Goal: Task Accomplishment & Management: Use online tool/utility

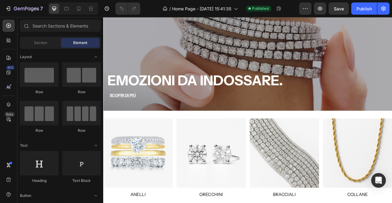
scroll to position [114, 0]
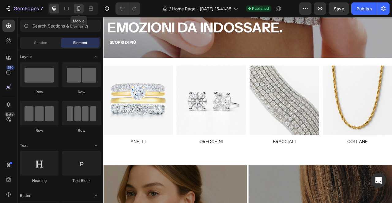
click at [79, 8] on icon at bounding box center [79, 9] width 6 height 6
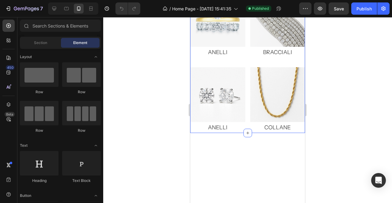
scroll to position [179, 0]
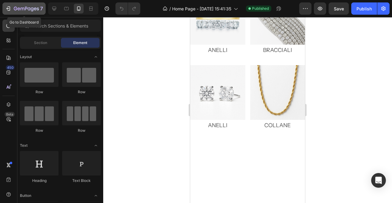
click at [25, 13] on button "7" at bounding box center [23, 8] width 43 height 12
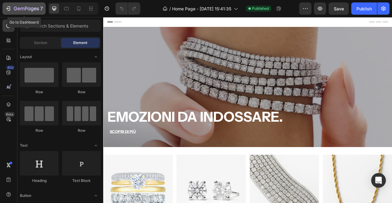
click at [29, 10] on icon "button" at bounding box center [29, 8] width 3 height 3
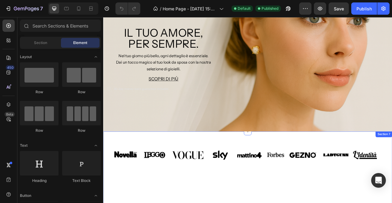
scroll to position [545, 0]
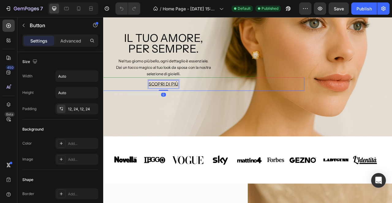
drag, startPoint x: 186, startPoint y: 103, endPoint x: 163, endPoint y: 166, distance: 67.3
click at [186, 103] on u "SCOPRI DI PI" at bounding box center [178, 102] width 34 height 7
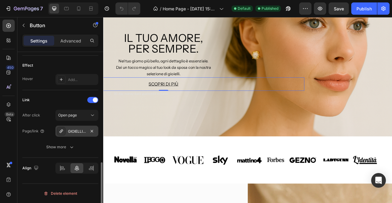
click at [78, 127] on div "GIOIELLI DA SPOSA" at bounding box center [76, 131] width 43 height 11
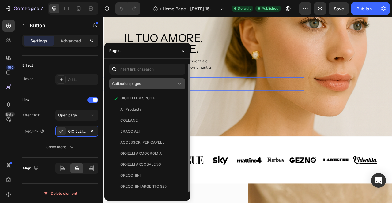
click at [149, 85] on div "Collection pages" at bounding box center [144, 84] width 64 height 6
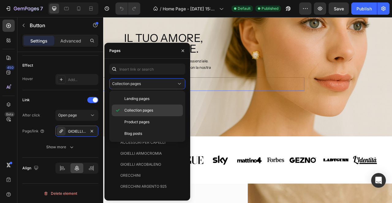
click at [138, 107] on div "Collection pages" at bounding box center [147, 111] width 71 height 12
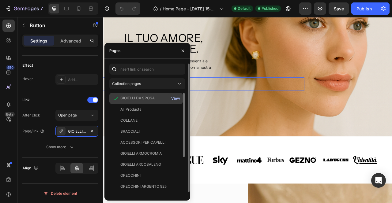
click at [175, 99] on div "View" at bounding box center [175, 99] width 9 height 6
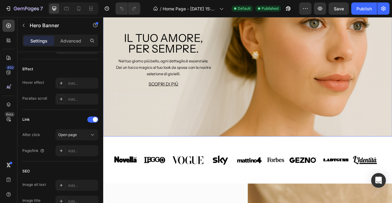
click at [239, 129] on div "Background Image" at bounding box center [286, 78] width 367 height 184
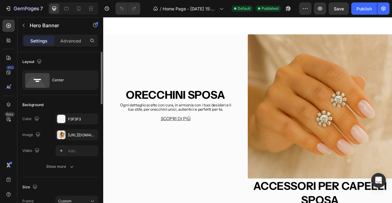
scroll to position [743, 0]
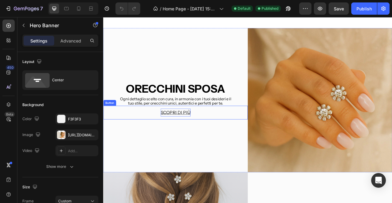
click at [207, 137] on u "SCOPRI DI PI" at bounding box center [193, 138] width 34 height 7
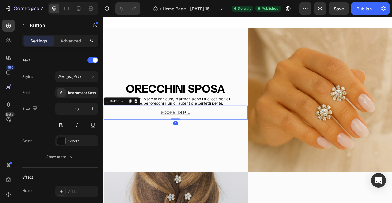
scroll to position [302, 0]
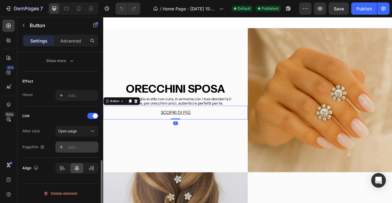
click at [77, 146] on div "Add..." at bounding box center [82, 148] width 29 height 6
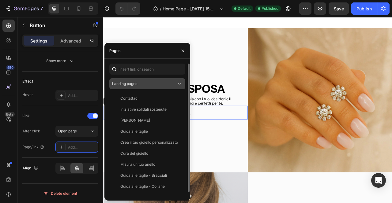
click at [131, 83] on span "Landing pages" at bounding box center [124, 83] width 25 height 5
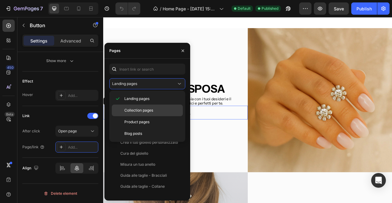
click at [134, 109] on span "Collection pages" at bounding box center [138, 111] width 29 height 6
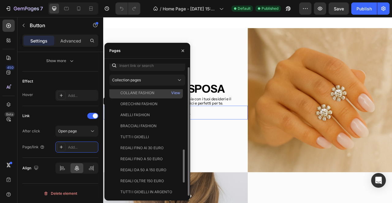
scroll to position [171, 0]
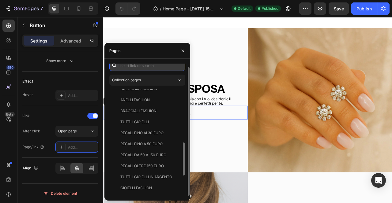
click at [133, 70] on input "text" at bounding box center [147, 65] width 76 height 11
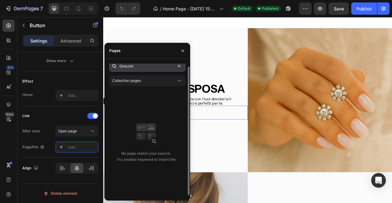
scroll to position [0, 0]
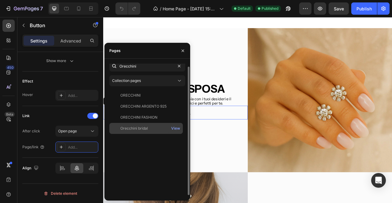
type input "Orecchini"
click at [137, 123] on div "Orecchini bridal View" at bounding box center [145, 128] width 73 height 11
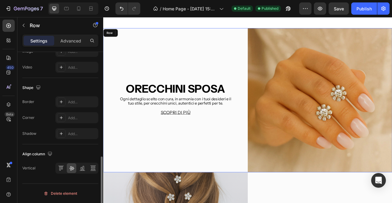
click at [277, 74] on div "Orecchini Sposa Heading Ogni dettaglio scelto con cura, in armonia con i tuoi d…" at bounding box center [195, 123] width 184 height 184
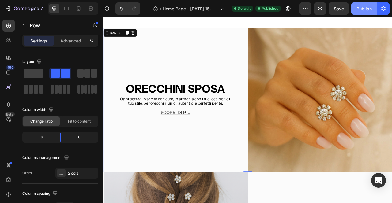
click at [362, 9] on div "Publish" at bounding box center [363, 9] width 15 height 6
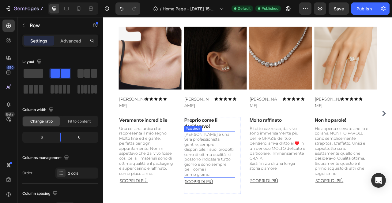
scroll to position [1238, 0]
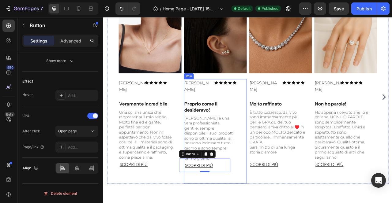
scroll to position [1266, 0]
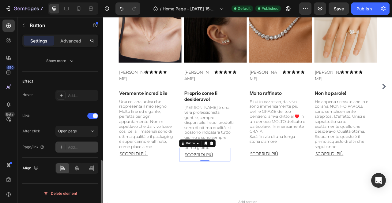
click at [77, 148] on div "Add..." at bounding box center [82, 148] width 29 height 6
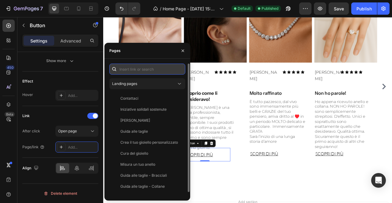
click at [142, 71] on input "text" at bounding box center [147, 69] width 76 height 11
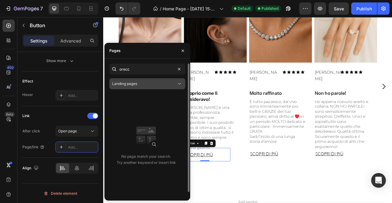
drag, startPoint x: 142, startPoint y: 71, endPoint x: 146, endPoint y: 84, distance: 14.1
click at [146, 84] on div "Landing pages" at bounding box center [144, 84] width 64 height 6
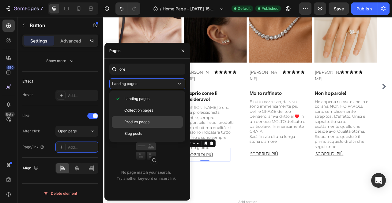
click at [136, 120] on span "Product pages" at bounding box center [136, 122] width 25 height 6
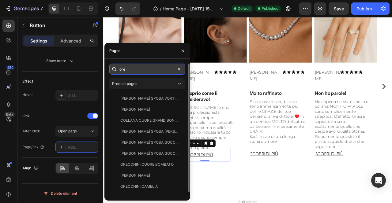
click at [137, 70] on input "ore" at bounding box center [147, 69] width 76 height 11
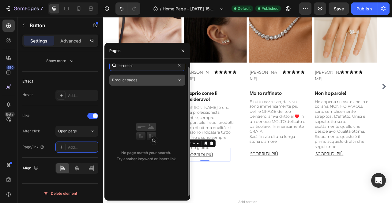
scroll to position [3, 0]
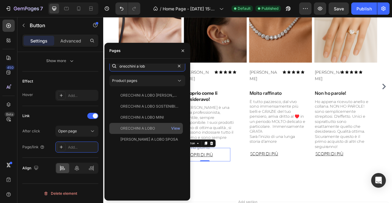
type input "orecchini a lob"
click at [136, 126] on div "ORECCHINI A LOBO" at bounding box center [137, 129] width 35 height 6
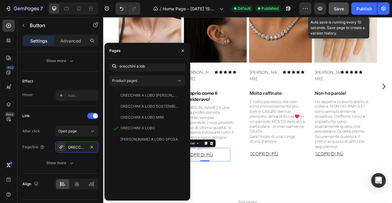
click at [337, 9] on span "Save" at bounding box center [339, 8] width 10 height 5
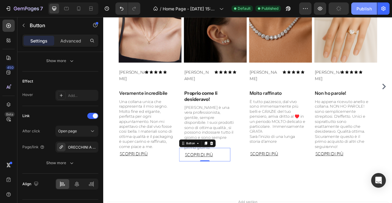
click at [357, 9] on div "Publish" at bounding box center [363, 9] width 15 height 6
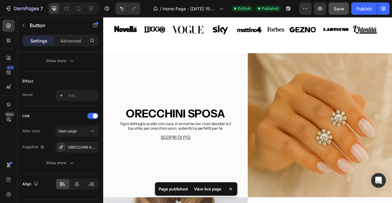
scroll to position [623, 0]
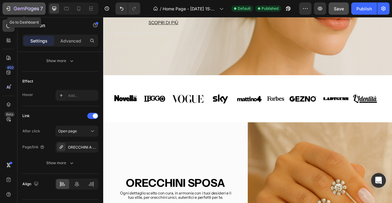
click at [16, 6] on icon "button" at bounding box center [26, 8] width 25 height 5
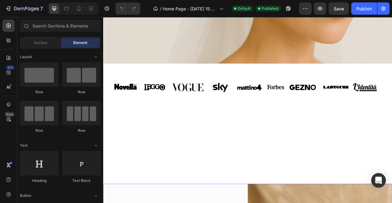
scroll to position [658, 0]
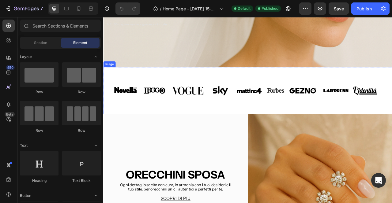
click at [200, 103] on img at bounding box center [286, 111] width 367 height 60
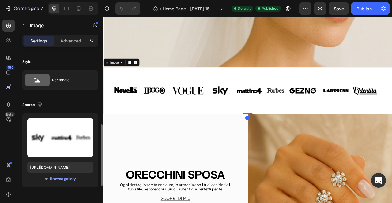
scroll to position [132, 0]
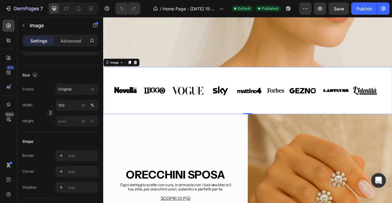
click at [194, 114] on img at bounding box center [286, 111] width 367 height 60
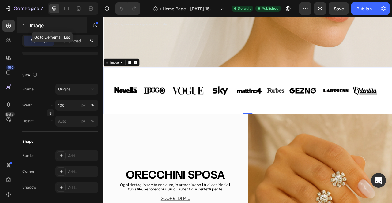
click at [27, 27] on button "button" at bounding box center [24, 26] width 10 height 10
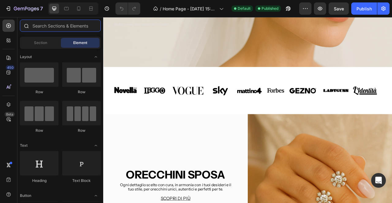
click at [77, 29] on input "text" at bounding box center [60, 26] width 81 height 12
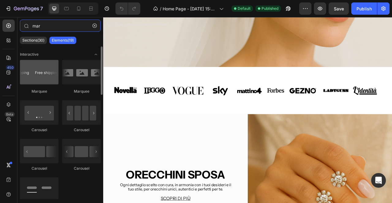
type input "mar"
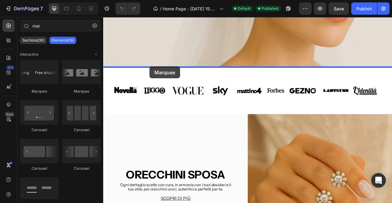
drag, startPoint x: 151, startPoint y: 84, endPoint x: 162, endPoint y: 80, distance: 11.1
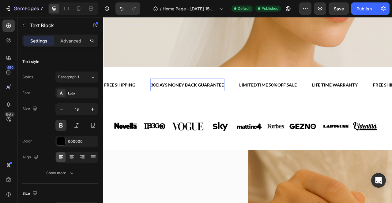
click at [163, 104] on div "30 DAYS MONEY BACK GUARANTEE" at bounding box center [210, 103] width 94 height 11
click at [132, 101] on div "FREE SHIPPING" at bounding box center [123, 103] width 41 height 11
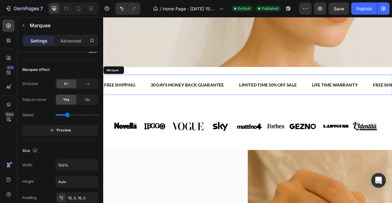
click at [155, 103] on div "FREE SHIPPING Text Block 0" at bounding box center [132, 104] width 59 height 16
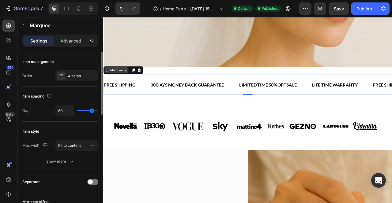
click at [126, 85] on div "Marquee" at bounding box center [120, 85] width 18 height 6
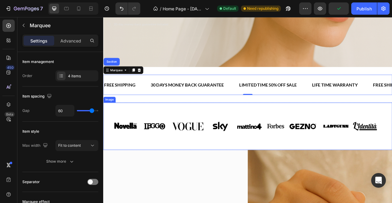
click at [118, 140] on img at bounding box center [286, 156] width 367 height 60
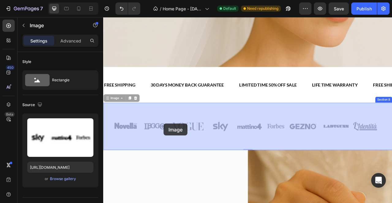
drag, startPoint x: 112, startPoint y: 119, endPoint x: 180, endPoint y: 150, distance: 75.1
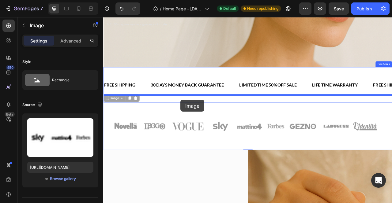
drag, startPoint x: 121, startPoint y: 122, endPoint x: 201, endPoint y: 122, distance: 79.6
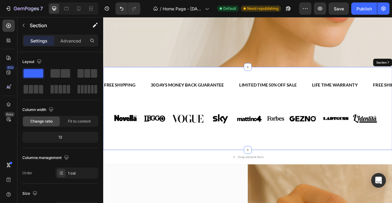
click at [173, 179] on div "FREE SHIPPING Text Block 30 DAYS MONEY BACK GUARANTEE Text Block LIMITED TIME 5…" at bounding box center [286, 134] width 367 height 106
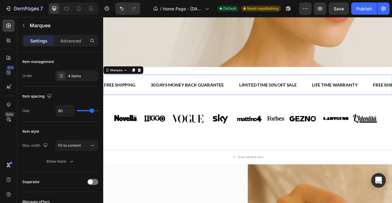
click at [155, 94] on div "FREE SHIPPING Text Block 30 DAYS MONEY BACK GUARANTEE Text Block LIMITED TIME 5…" at bounding box center [286, 104] width 367 height 26
click at [148, 85] on icon at bounding box center [149, 85] width 4 height 4
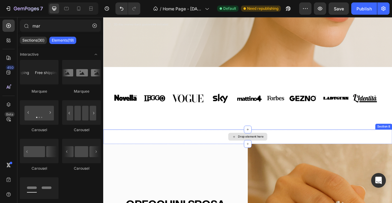
click at [178, 167] on div "Drop element here" at bounding box center [286, 169] width 367 height 18
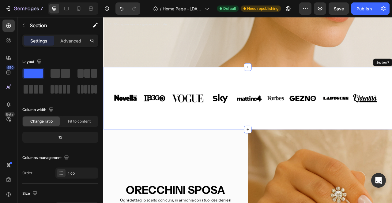
click at [355, 86] on div "Image Section 7" at bounding box center [286, 121] width 367 height 80
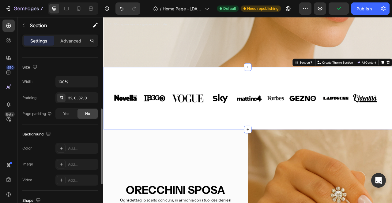
scroll to position [107, 0]
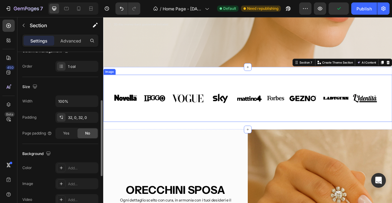
click at [201, 110] on img at bounding box center [286, 121] width 367 height 60
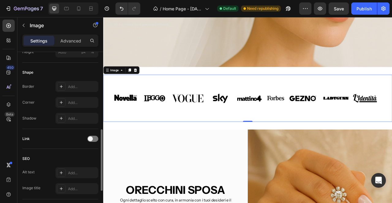
scroll to position [198, 0]
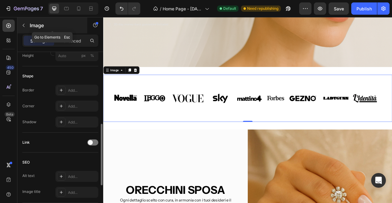
click at [24, 30] on div "Image" at bounding box center [52, 25] width 70 height 16
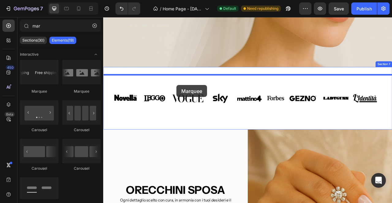
drag, startPoint x: 144, startPoint y: 94, endPoint x: 196, endPoint y: 104, distance: 53.6
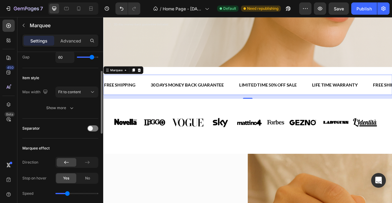
scroll to position [41, 0]
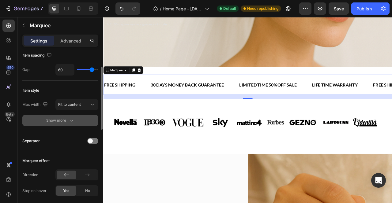
click at [66, 119] on div "Show more" at bounding box center [60, 121] width 28 height 6
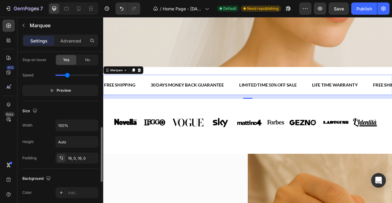
scroll to position [231, 0]
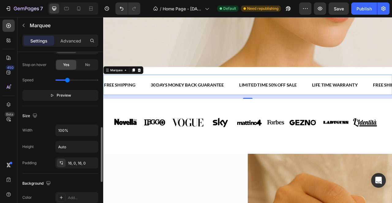
click at [66, 102] on div "Marquee effect Direction Stop on hover Yes No Speed Preview" at bounding box center [60, 65] width 76 height 81
click at [65, 99] on button "Preview" at bounding box center [60, 95] width 76 height 11
click at [120, 100] on div "FREE SHIPPING" at bounding box center [123, 103] width 41 height 11
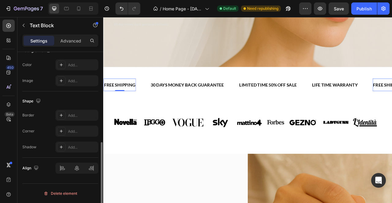
scroll to position [0, 0]
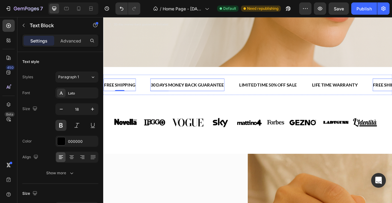
click at [171, 101] on div "30 DAYS MONEY BACK GUARANTEE" at bounding box center [209, 103] width 94 height 11
click at [189, 101] on div "30 DAYS MONEY BACK GUARANTEE Text Block 0" at bounding box center [218, 104] width 113 height 16
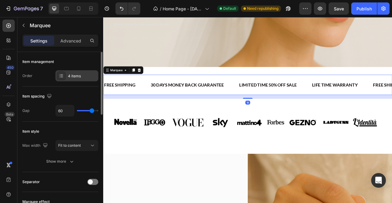
click at [64, 81] on div "4 items" at bounding box center [76, 75] width 43 height 11
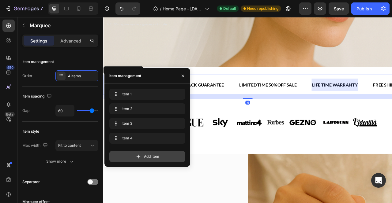
click at [142, 156] on div "Add item" at bounding box center [147, 156] width 76 height 11
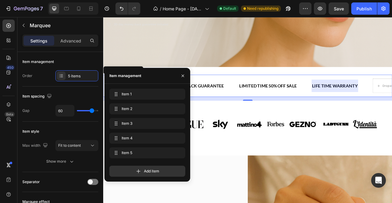
scroll to position [0, 38]
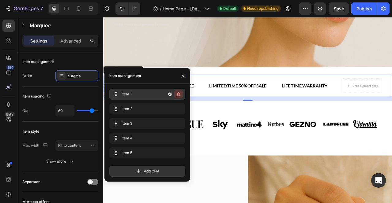
click at [179, 95] on icon "button" at bounding box center [178, 94] width 3 height 4
click at [176, 94] on div "Delete" at bounding box center [174, 95] width 11 height 6
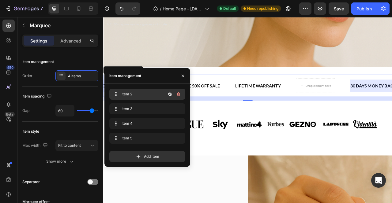
click at [176, 94] on icon "button" at bounding box center [178, 94] width 5 height 5
click at [179, 94] on div "Delete" at bounding box center [174, 95] width 11 height 6
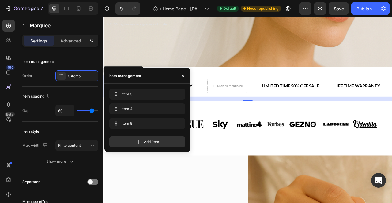
click at [178, 94] on div "Item 3 Item 3" at bounding box center [147, 94] width 76 height 11
click at [178, 94] on icon "button" at bounding box center [178, 94] width 5 height 5
click at [178, 94] on div "Delete" at bounding box center [174, 95] width 11 height 6
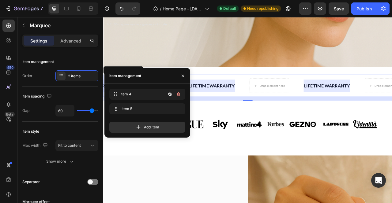
click at [178, 94] on div "Item 4 Item 4" at bounding box center [147, 94] width 76 height 11
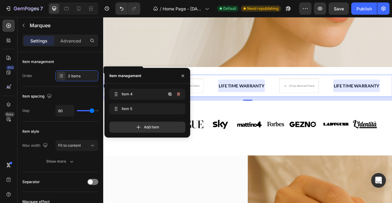
scroll to position [0, 0]
click at [178, 94] on icon "button" at bounding box center [178, 94] width 5 height 5
click at [178, 94] on div "Delete" at bounding box center [174, 95] width 11 height 6
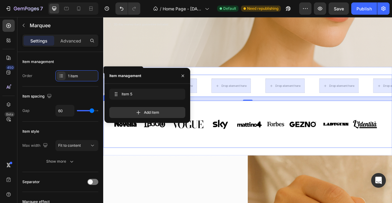
click at [245, 148] on img at bounding box center [286, 154] width 367 height 60
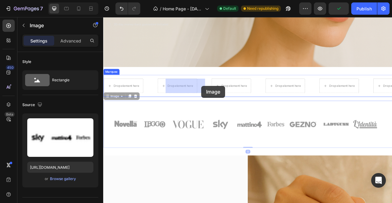
drag, startPoint x: 123, startPoint y: 121, endPoint x: 228, endPoint y: 105, distance: 106.3
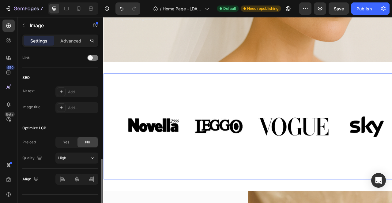
scroll to position [294, 0]
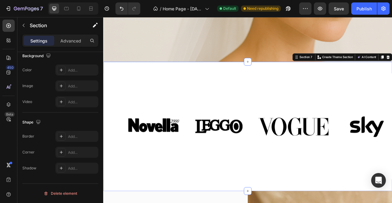
click at [195, 80] on div "Image Image Image Image Image Image Image Image Image Image Image Image Image I…" at bounding box center [286, 156] width 367 height 165
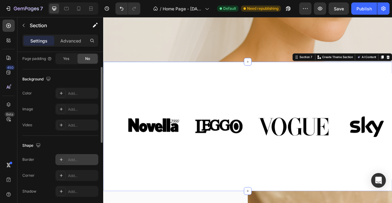
scroll to position [135, 0]
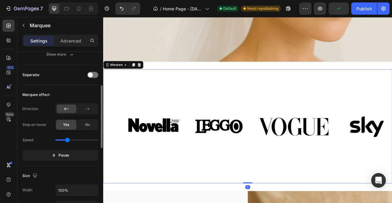
scroll to position [108, 0]
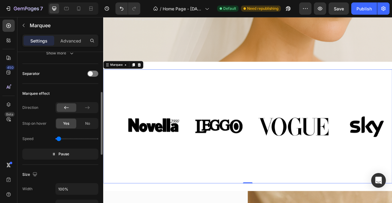
drag, startPoint x: 66, startPoint y: 140, endPoint x: 59, endPoint y: 140, distance: 7.7
click at [59, 140] on input "range" at bounding box center [76, 138] width 43 height 1
drag, startPoint x: 59, startPoint y: 140, endPoint x: 51, endPoint y: 140, distance: 8.3
click at [51, 140] on div "Speed" at bounding box center [60, 139] width 76 height 10
click at [59, 139] on input "range" at bounding box center [76, 138] width 43 height 1
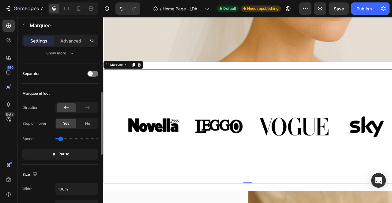
type input "0.3"
click at [61, 139] on input "range" at bounding box center [76, 138] width 43 height 1
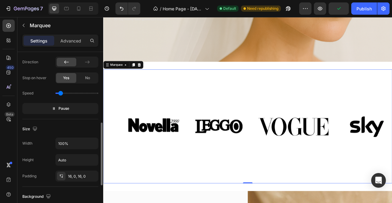
scroll to position [165, 0]
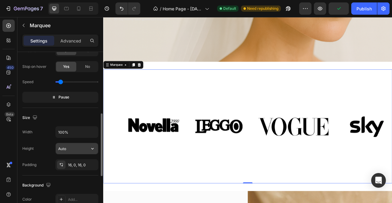
click at [66, 149] on input "Auto" at bounding box center [77, 148] width 42 height 11
click at [84, 148] on input "Auto" at bounding box center [77, 148] width 42 height 11
click at [91, 148] on icon "button" at bounding box center [92, 149] width 6 height 6
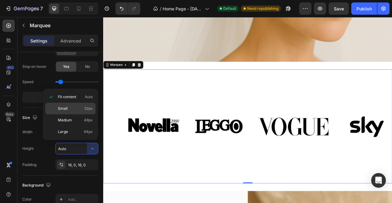
click at [72, 109] on p "Small 32px" at bounding box center [75, 109] width 35 height 6
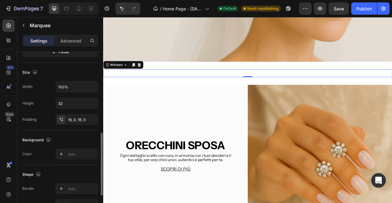
scroll to position [209, 0]
click at [71, 105] on input "32" at bounding box center [77, 104] width 42 height 11
click at [88, 106] on button "button" at bounding box center [92, 104] width 11 height 11
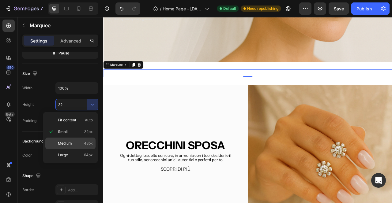
click at [73, 142] on p "Medium 48px" at bounding box center [75, 144] width 35 height 6
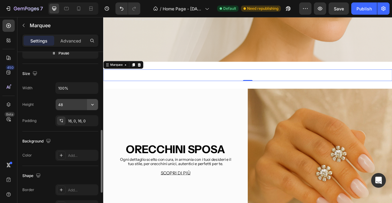
click at [92, 103] on icon "button" at bounding box center [92, 105] width 6 height 6
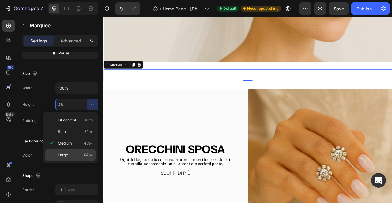
click at [76, 153] on p "Large 64px" at bounding box center [75, 155] width 35 height 6
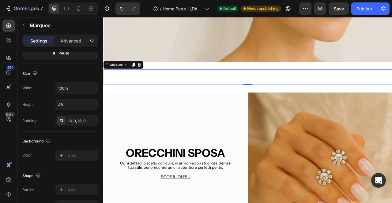
type input "64"
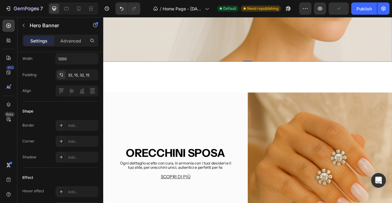
scroll to position [0, 0]
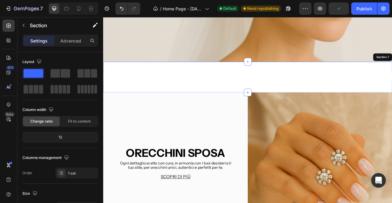
click at [201, 107] on div "Image 0 Image 0 Marquee Section 7" at bounding box center [286, 93] width 367 height 39
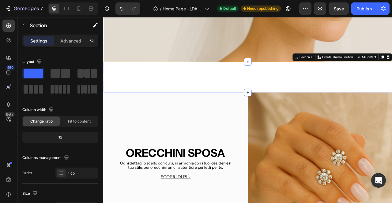
click at [208, 81] on div "Image Image Marquee Section 7 You can create reusable sections Create Theme Sec…" at bounding box center [286, 93] width 367 height 39
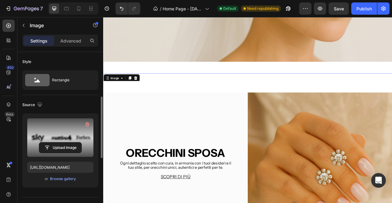
scroll to position [141, 0]
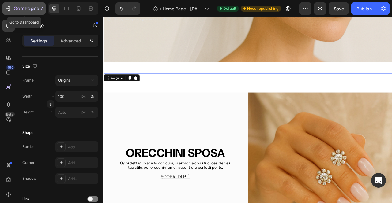
click at [24, 7] on icon "button" at bounding box center [26, 8] width 25 height 5
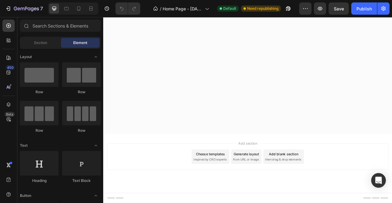
scroll to position [1309, 0]
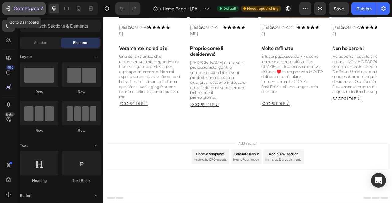
click at [24, 6] on icon "button" at bounding box center [26, 8] width 25 height 5
